Goal: Check status: Check status

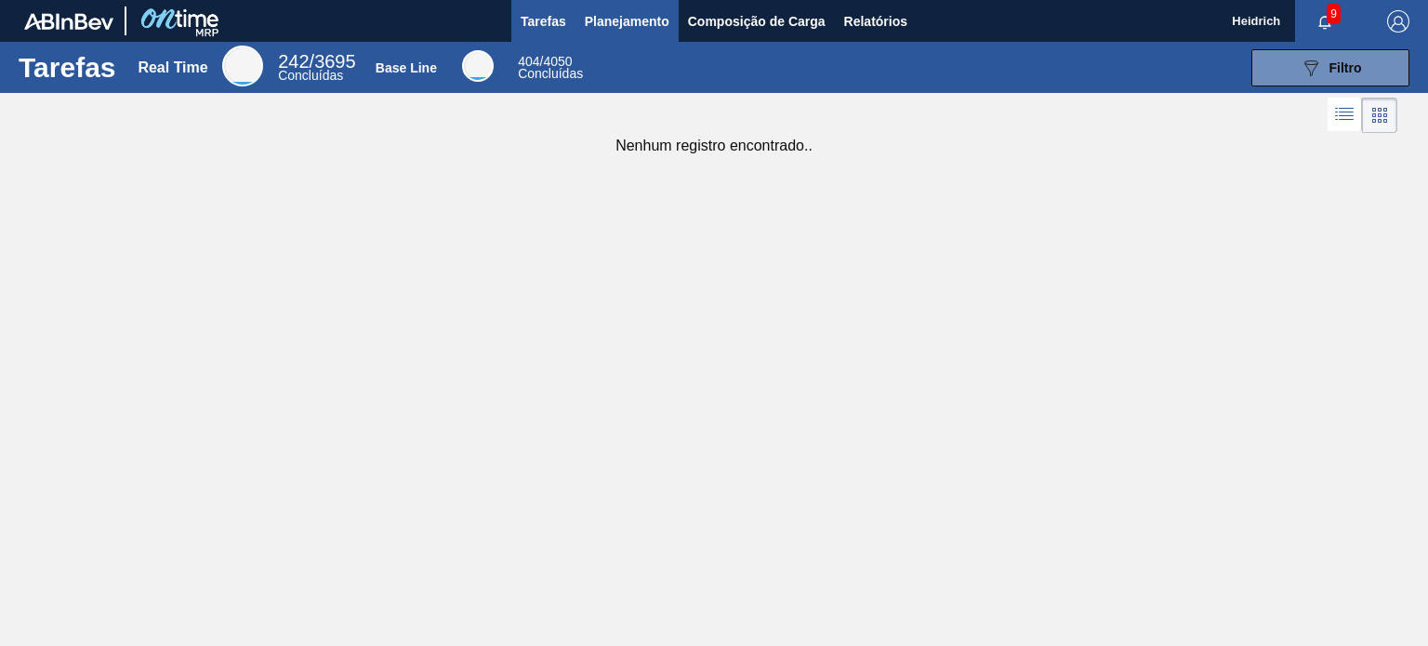
click at [620, 18] on span "Planejamento" at bounding box center [627, 21] width 85 height 22
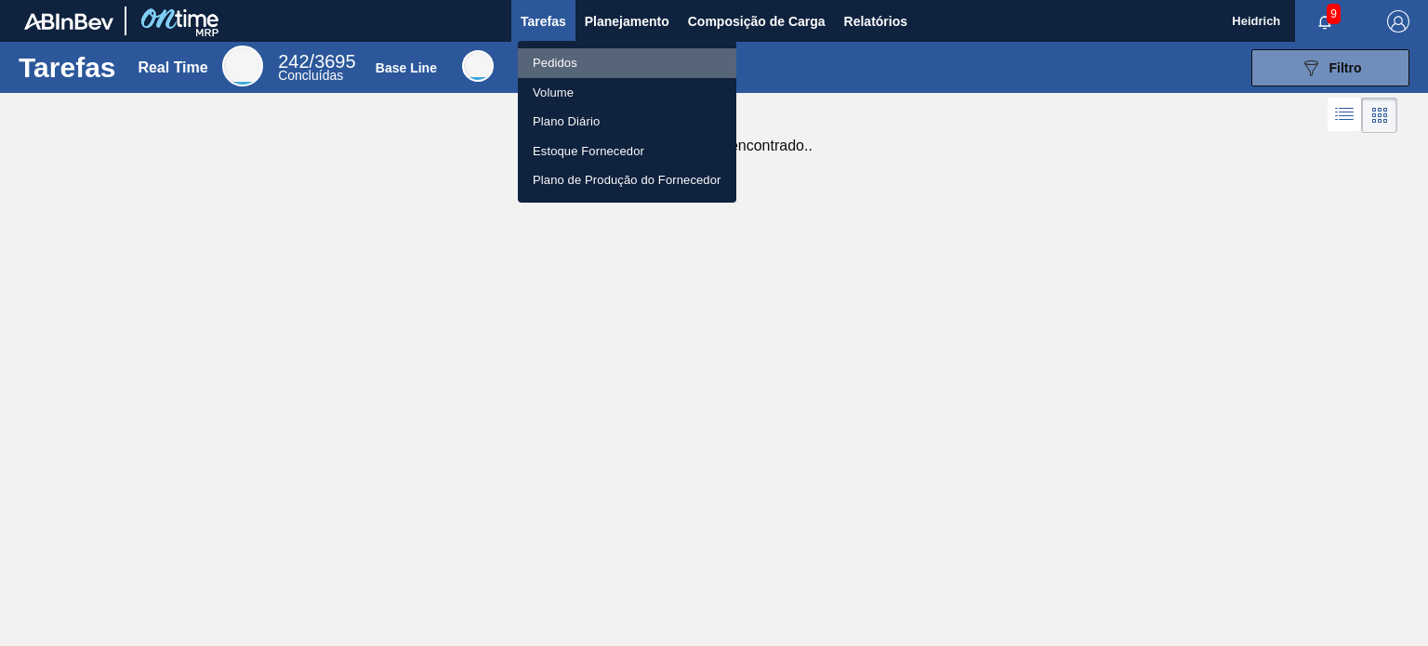
click at [554, 63] on li "Pedidos" at bounding box center [627, 63] width 218 height 30
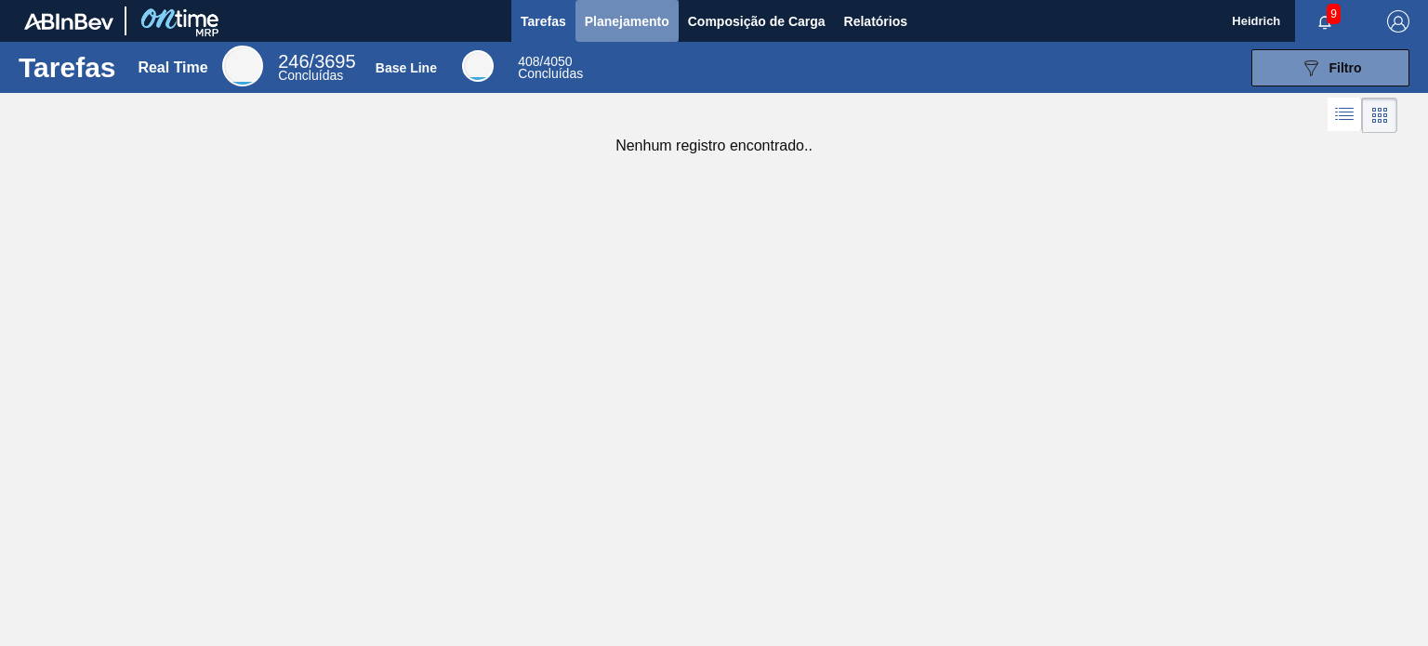
click at [612, 21] on span "Planejamento" at bounding box center [627, 21] width 85 height 22
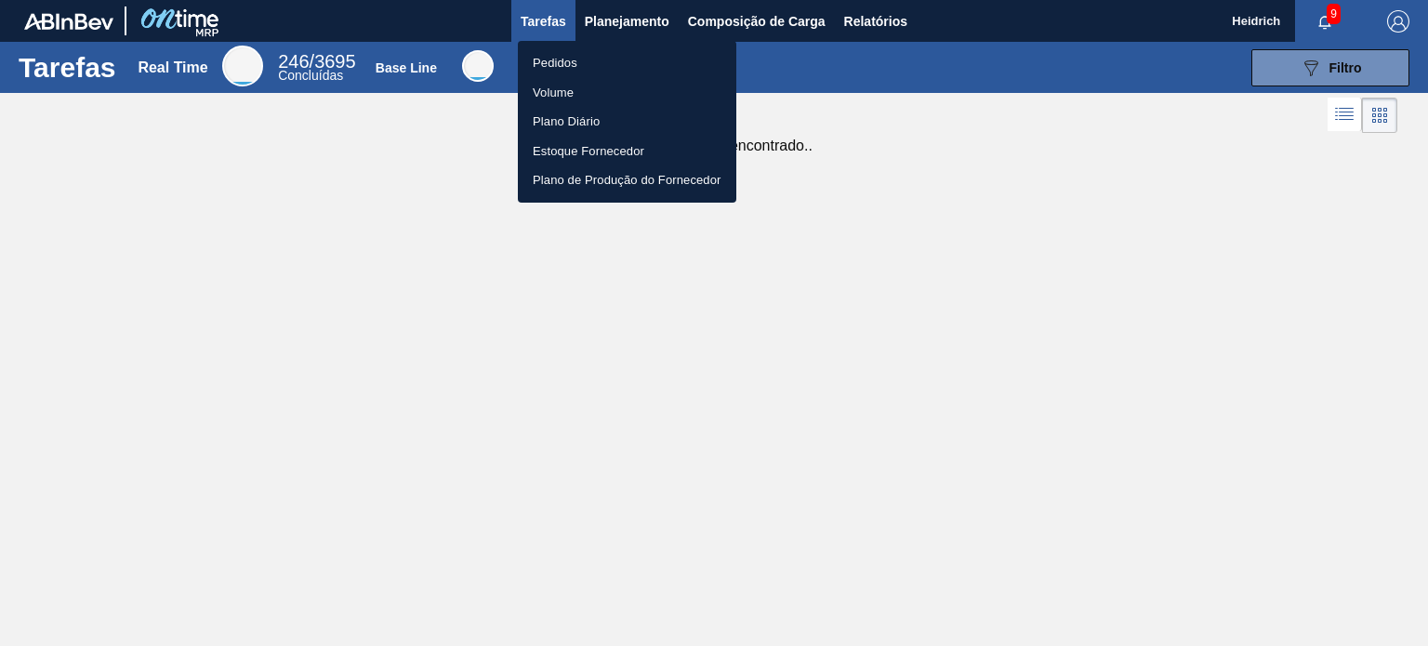
click at [561, 64] on li "Pedidos" at bounding box center [627, 63] width 218 height 30
